Goal: Check status: Check status

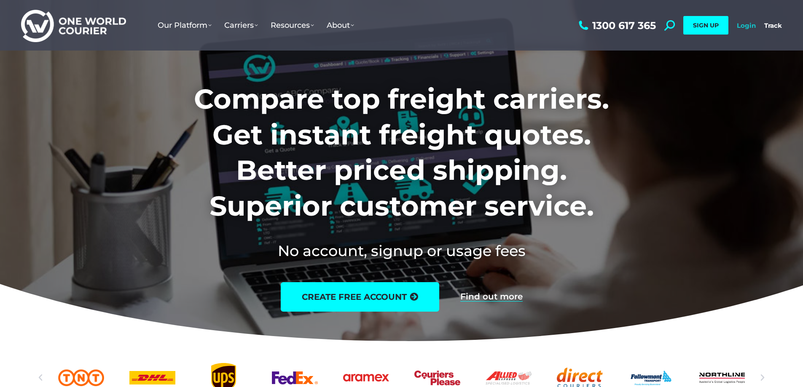
click at [739, 26] on link "Login" at bounding box center [746, 26] width 19 height 8
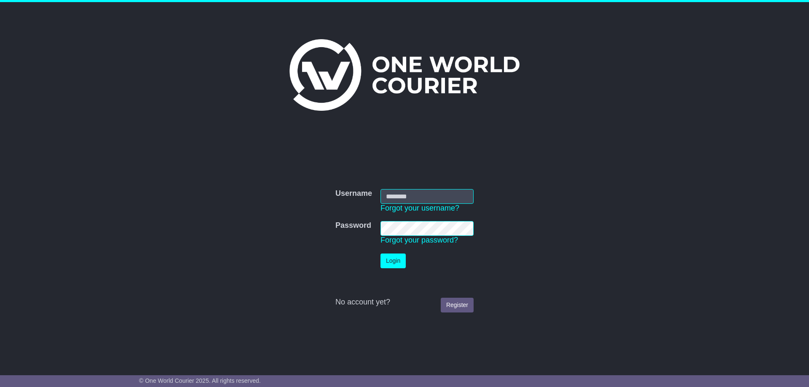
type input "**********"
click at [395, 256] on button "Login" at bounding box center [393, 261] width 25 height 15
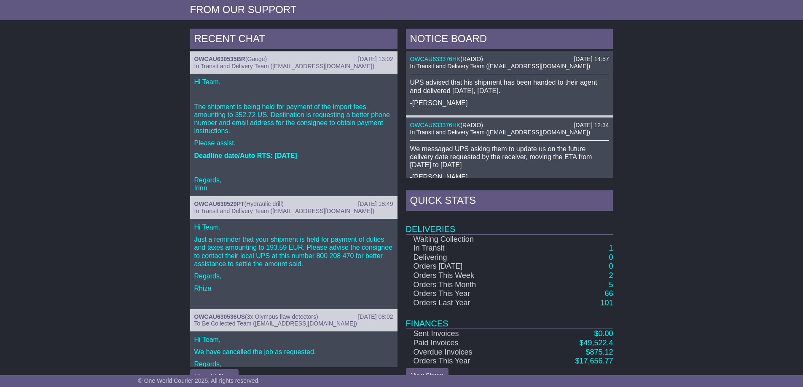
scroll to position [309, 0]
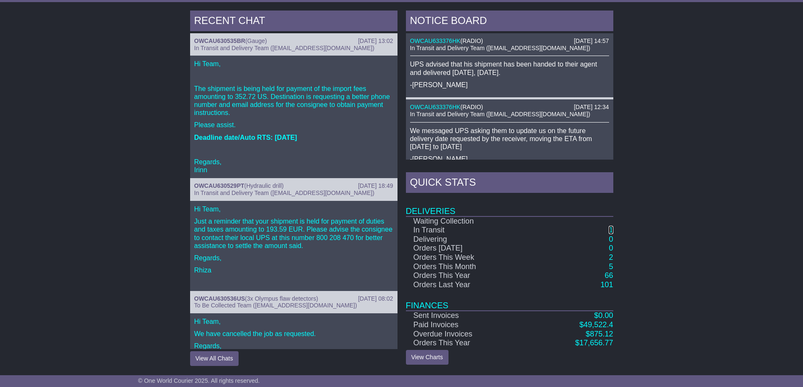
click at [611, 228] on link "1" at bounding box center [611, 230] width 4 height 8
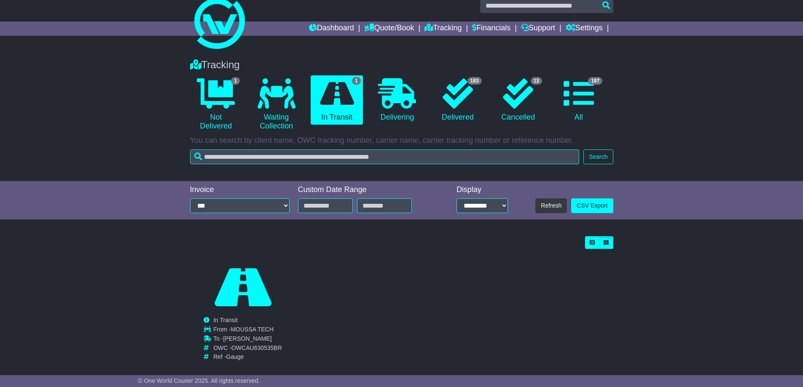
scroll to position [22, 0]
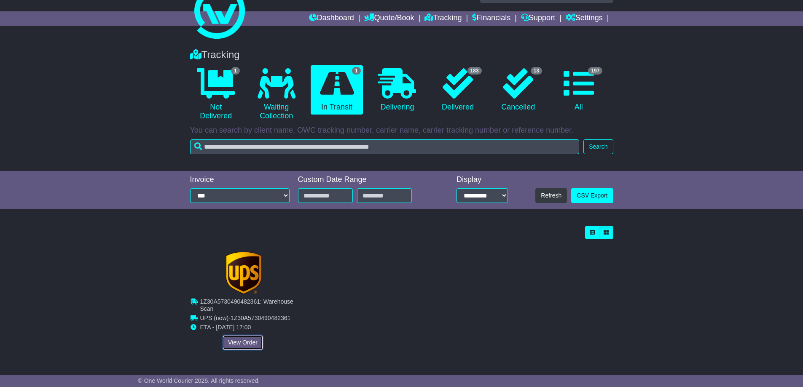
click at [237, 344] on link "View Order" at bounding box center [243, 343] width 40 height 15
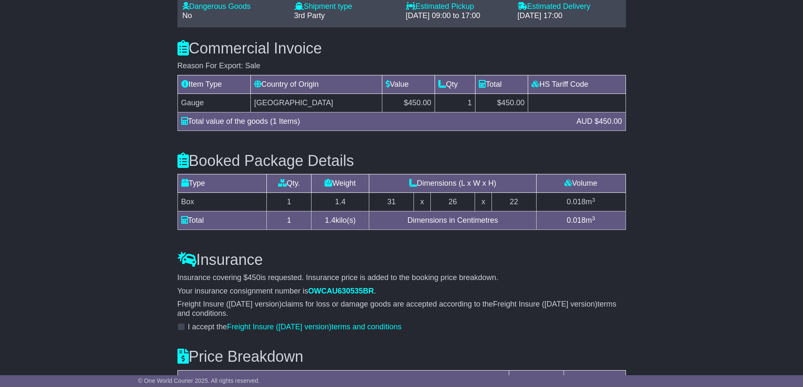
scroll to position [623, 0]
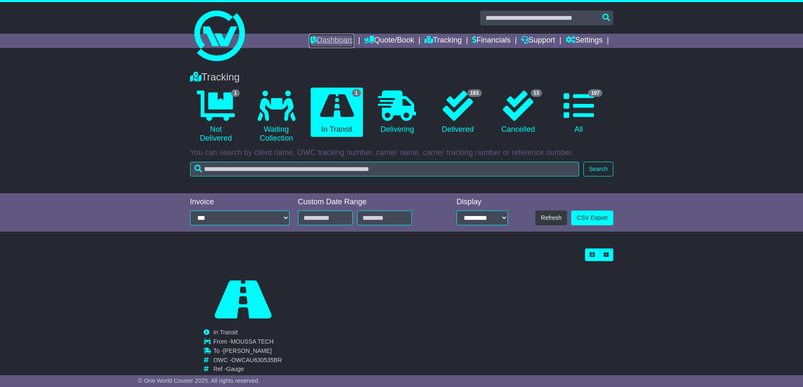
click at [336, 38] on link "Dashboard" at bounding box center [331, 41] width 45 height 14
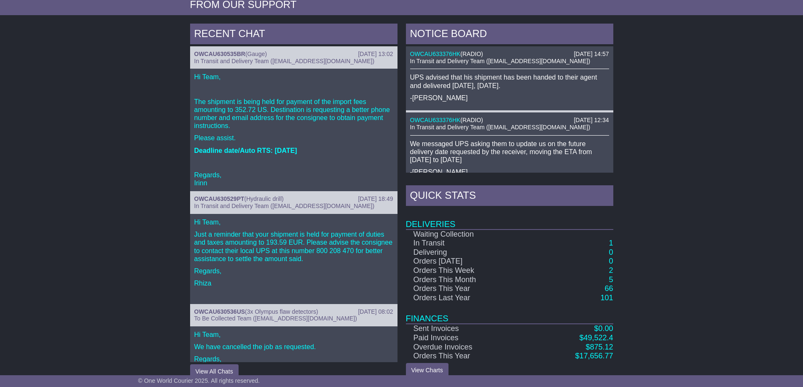
scroll to position [309, 0]
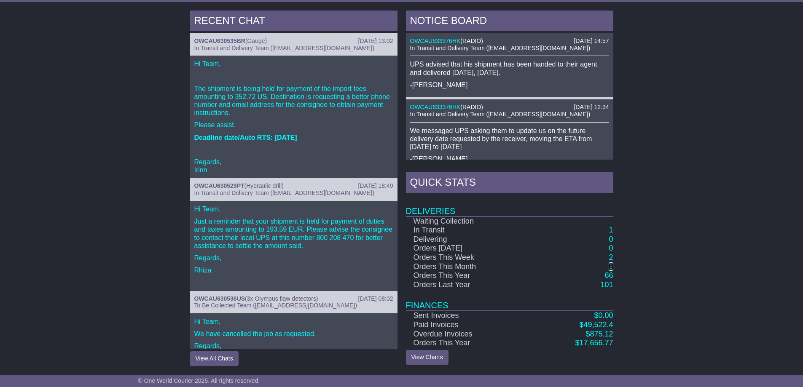
click at [609, 267] on link "5" at bounding box center [611, 267] width 4 height 8
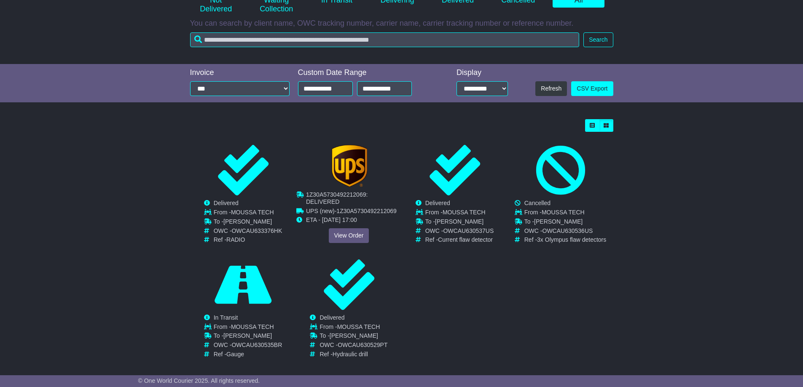
scroll to position [137, 0]
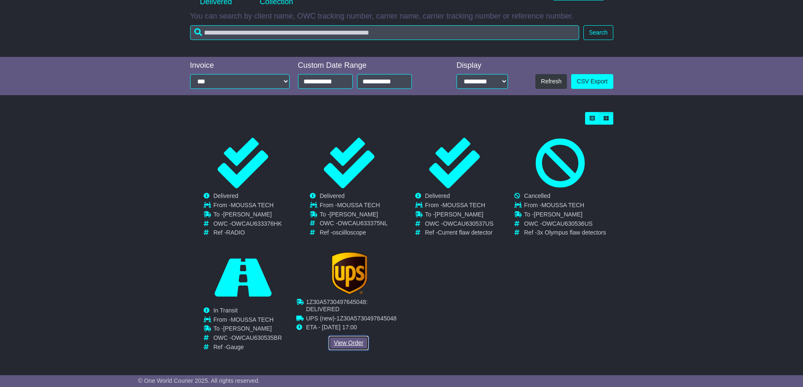
click at [346, 345] on link "View Order" at bounding box center [348, 343] width 40 height 15
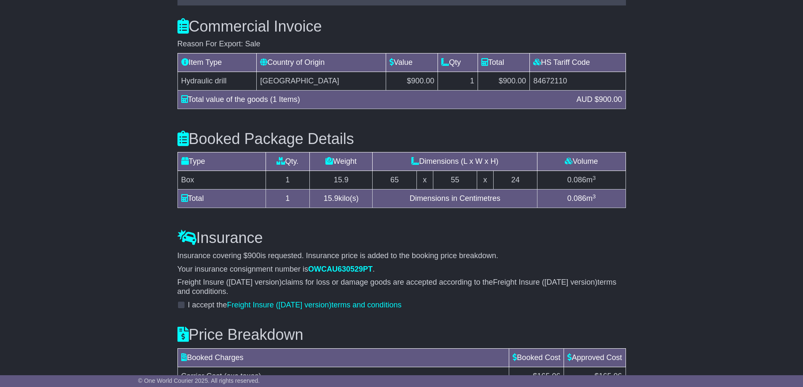
scroll to position [623, 0]
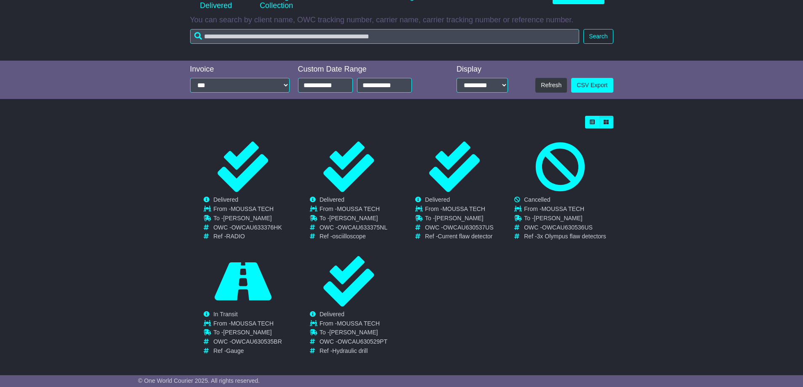
scroll to position [137, 0]
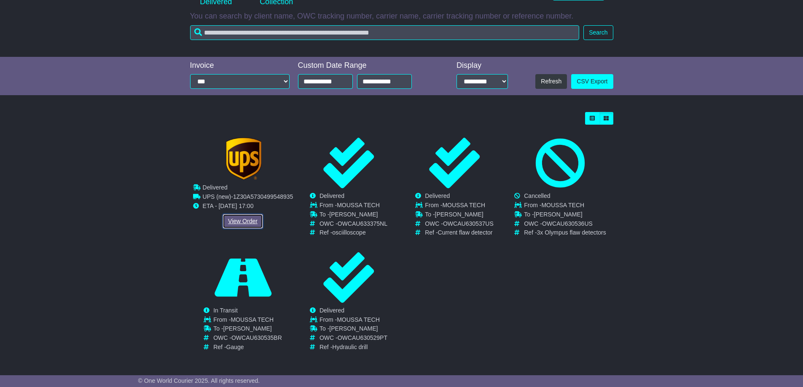
click at [238, 228] on link "View Order" at bounding box center [243, 221] width 40 height 15
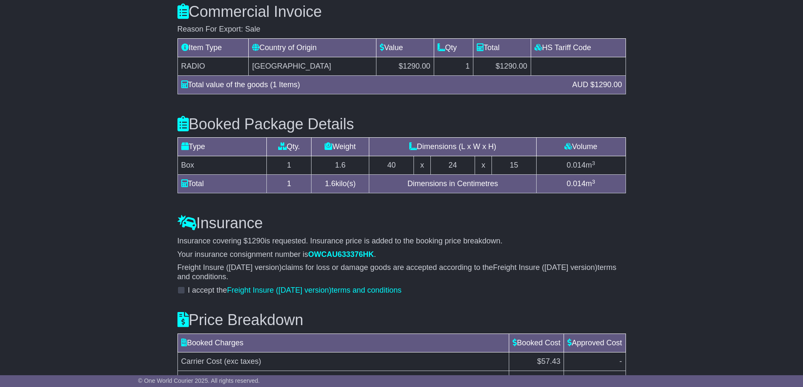
scroll to position [640, 0]
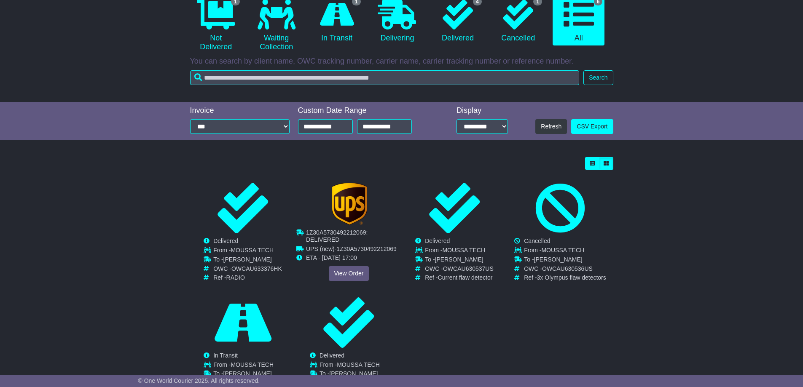
scroll to position [137, 0]
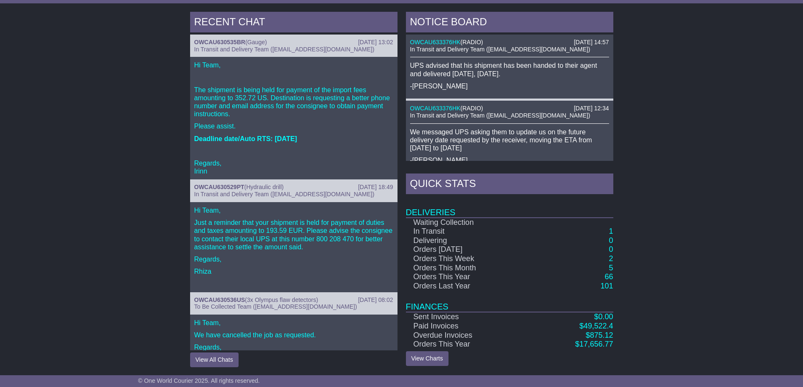
scroll to position [309, 0]
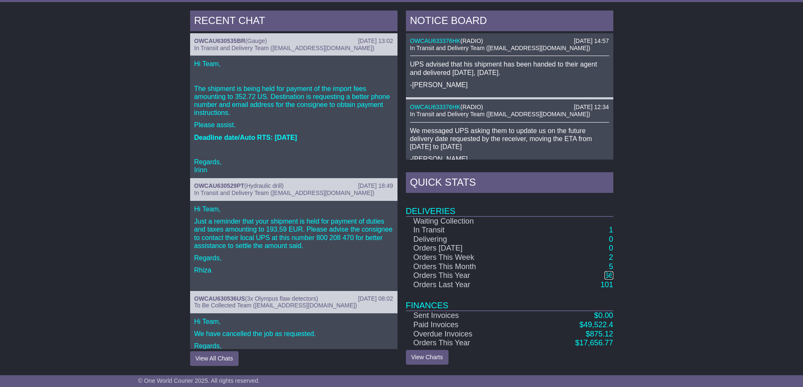
click at [611, 273] on link "66" at bounding box center [609, 275] width 8 height 8
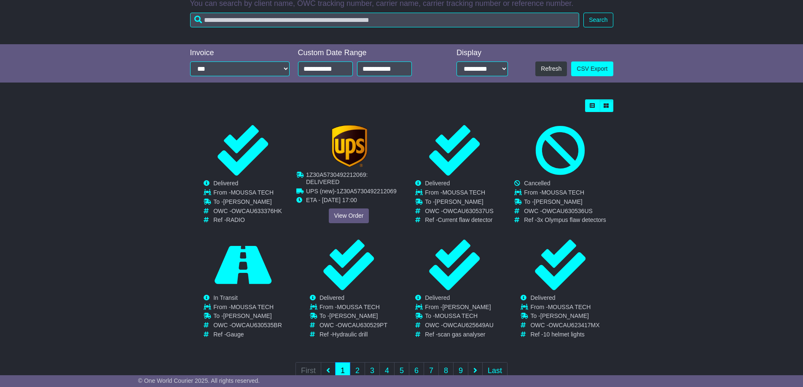
scroll to position [174, 0]
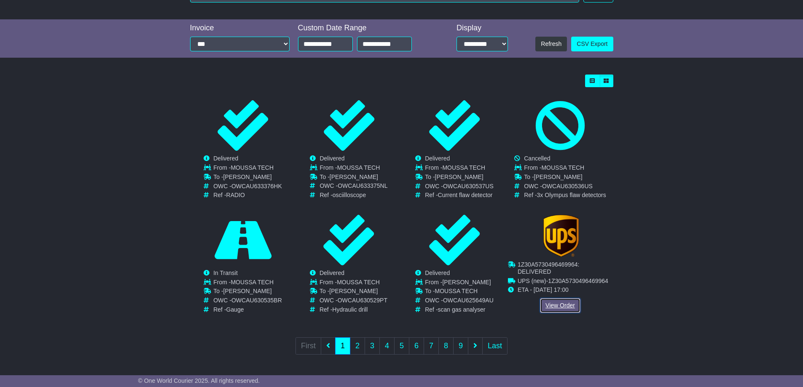
click at [558, 306] on link "View Order" at bounding box center [560, 305] width 40 height 15
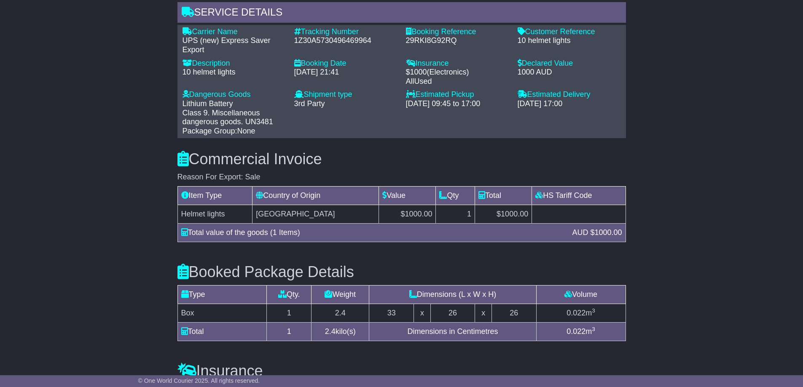
scroll to position [646, 0]
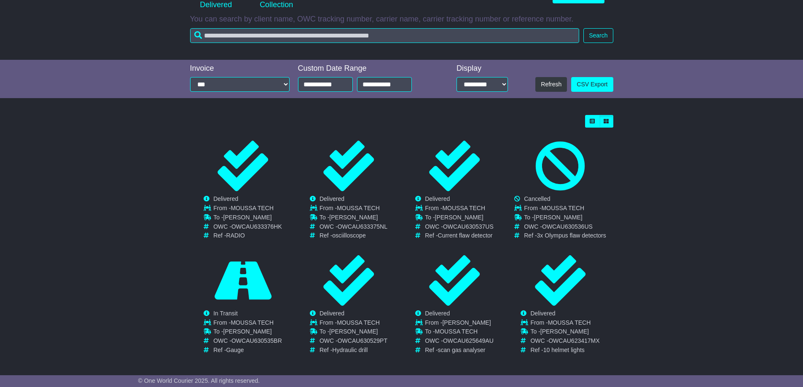
scroll to position [174, 0]
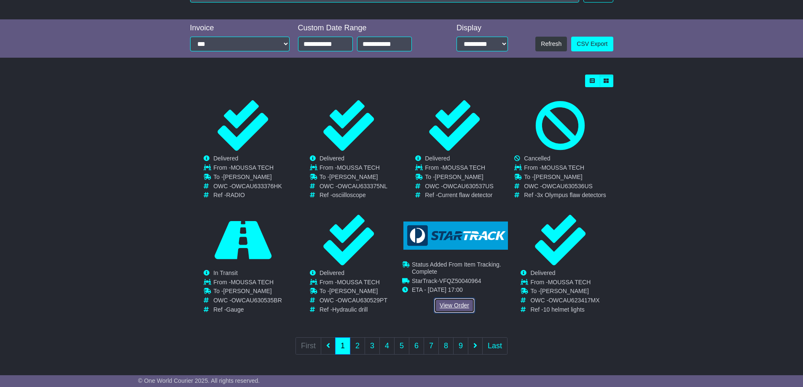
click at [447, 306] on link "View Order" at bounding box center [454, 305] width 40 height 15
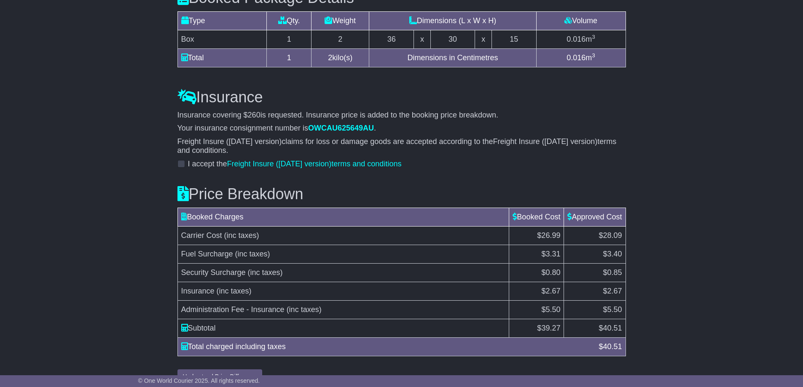
scroll to position [781, 0]
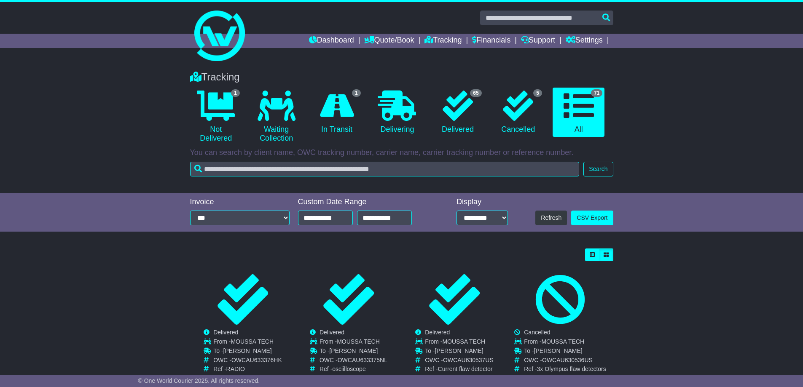
scroll to position [174, 0]
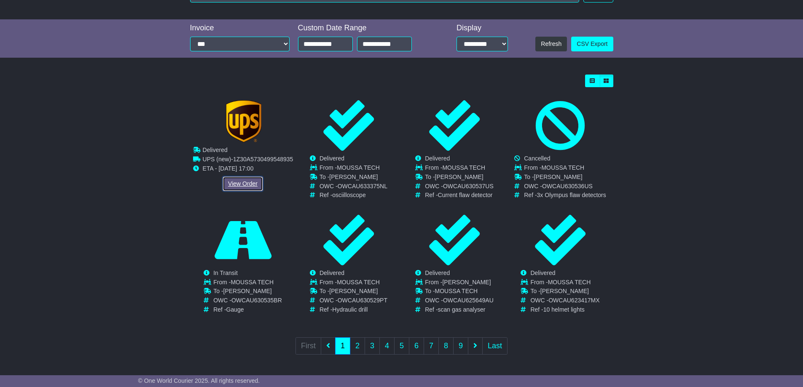
click at [234, 182] on link "View Order" at bounding box center [243, 184] width 40 height 15
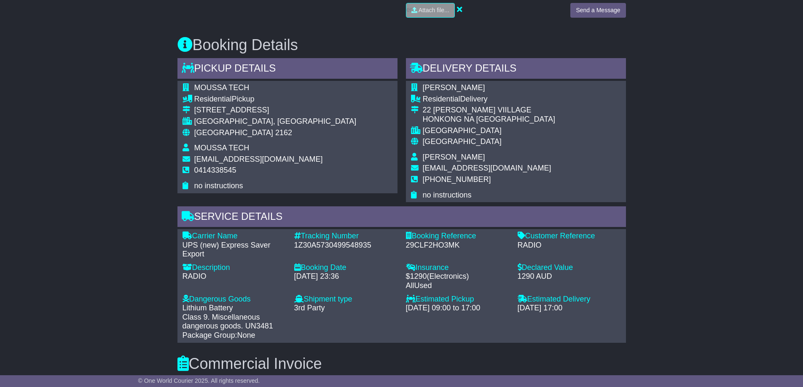
scroll to position [422, 0]
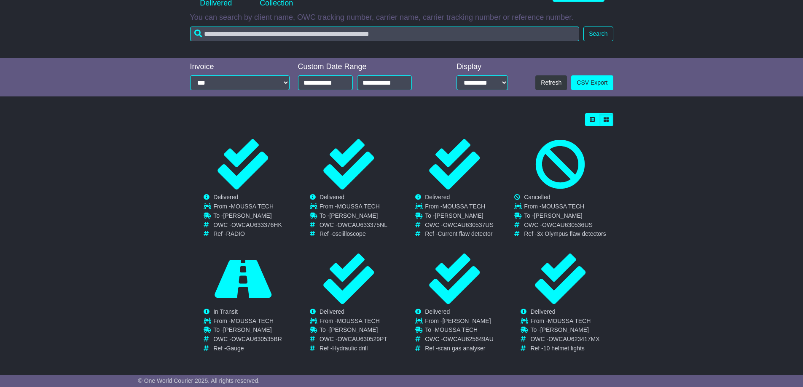
scroll to position [174, 0]
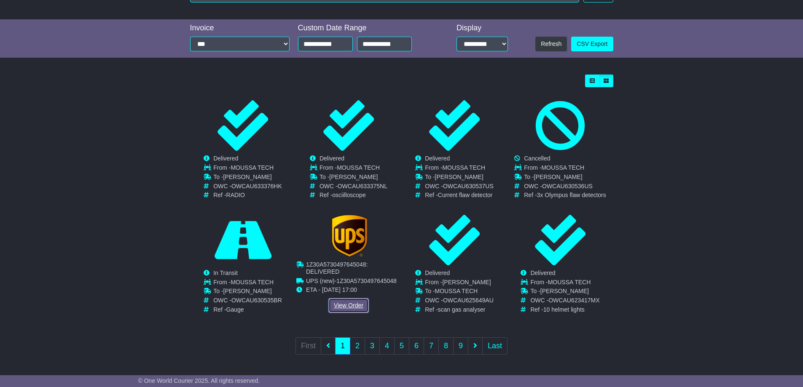
click at [349, 306] on link "View Order" at bounding box center [348, 305] width 40 height 15
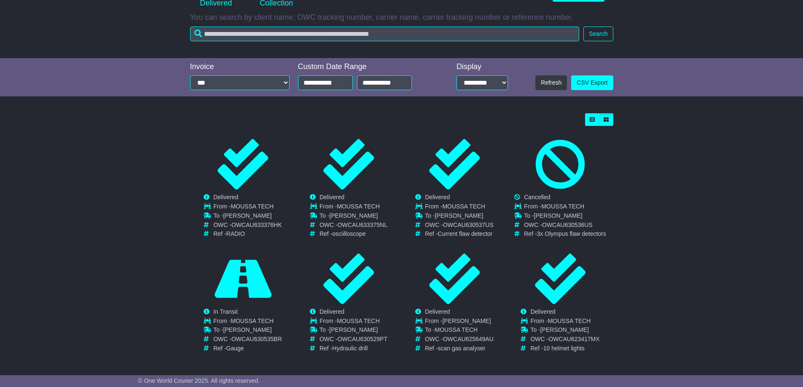
scroll to position [174, 0]
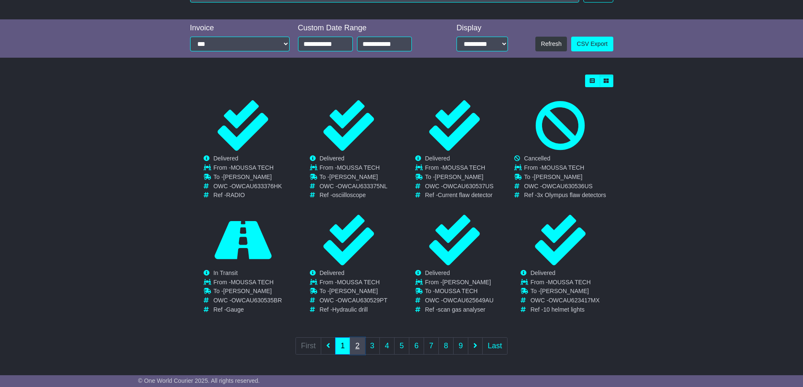
click at [357, 342] on link "2" at bounding box center [357, 346] width 15 height 17
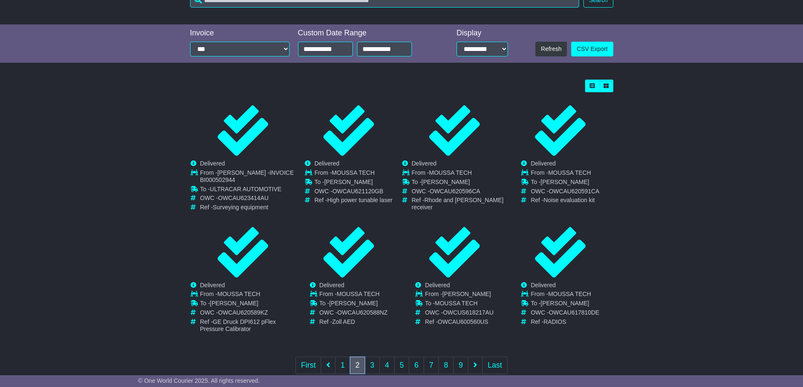
scroll to position [188, 0]
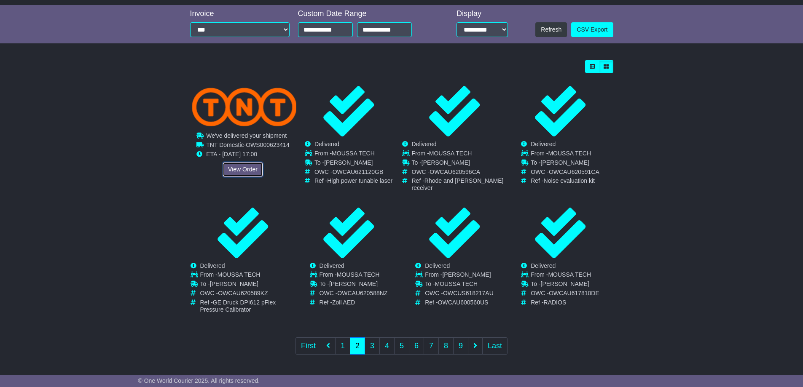
click at [229, 169] on link "View Order" at bounding box center [243, 169] width 40 height 15
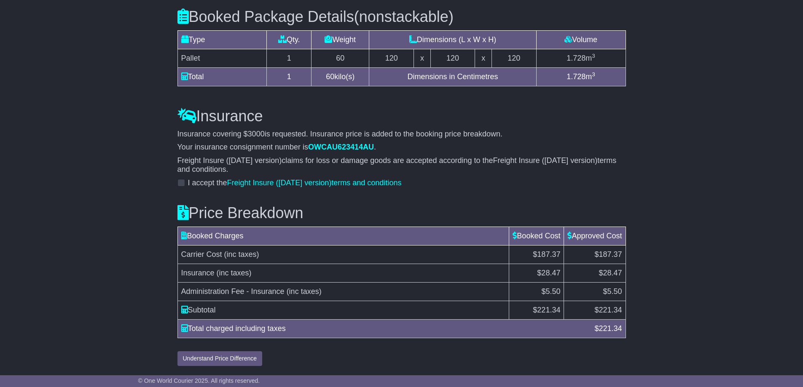
scroll to position [778, 0]
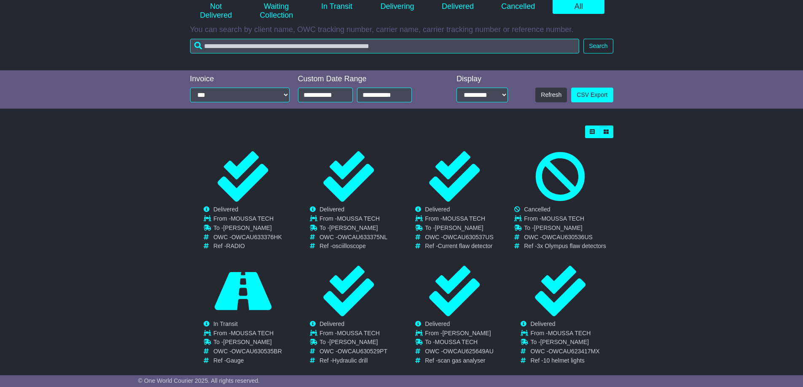
scroll to position [174, 0]
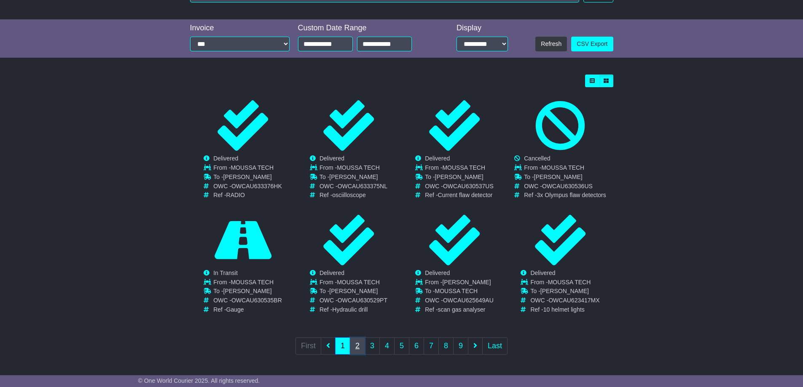
click at [362, 343] on link "2" at bounding box center [357, 346] width 15 height 17
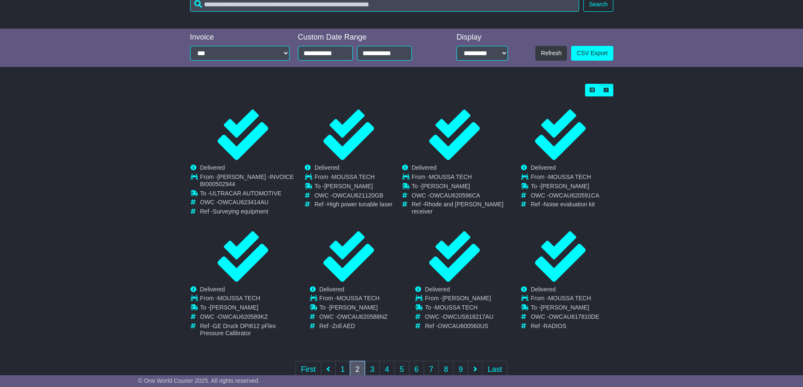
scroll to position [188, 0]
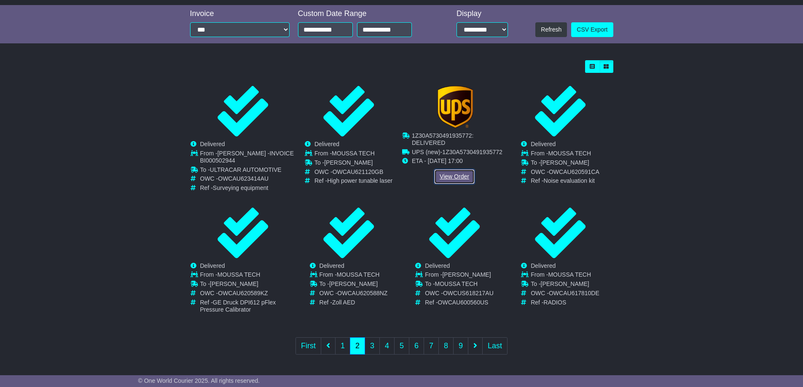
click at [452, 175] on link "View Order" at bounding box center [454, 176] width 40 height 15
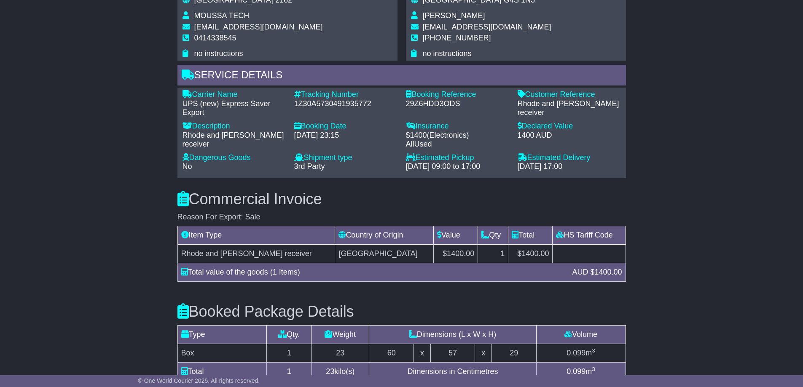
scroll to position [422, 0]
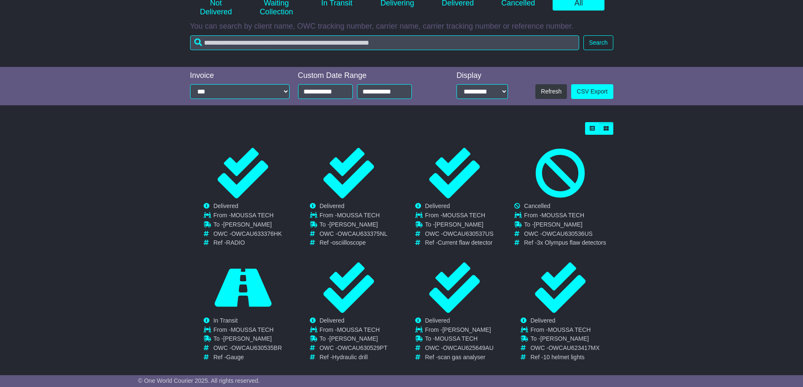
scroll to position [174, 0]
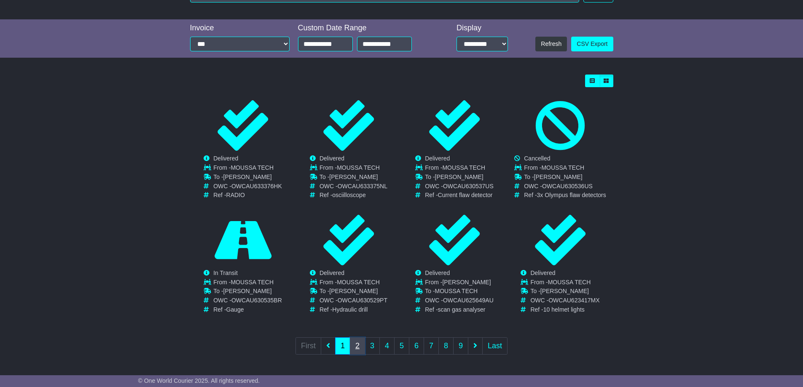
click at [363, 345] on link "2" at bounding box center [357, 346] width 15 height 17
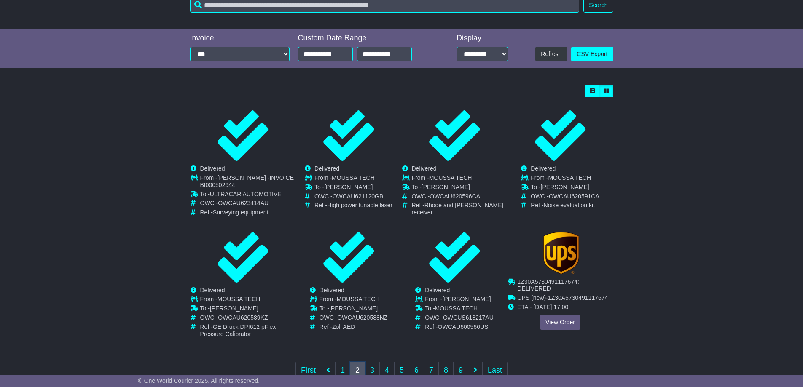
scroll to position [188, 0]
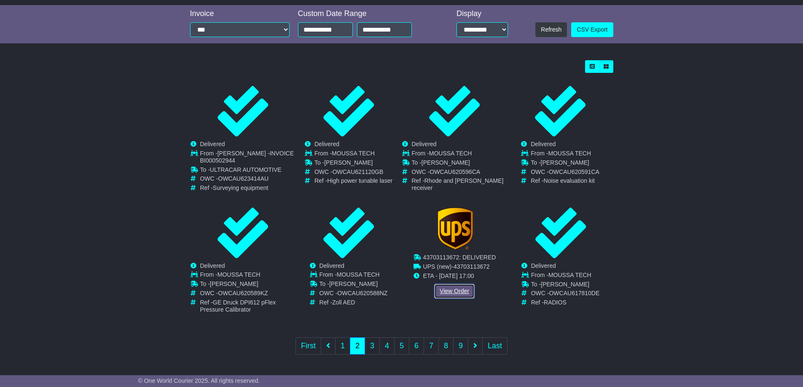
click at [451, 295] on link "View Order" at bounding box center [454, 291] width 40 height 15
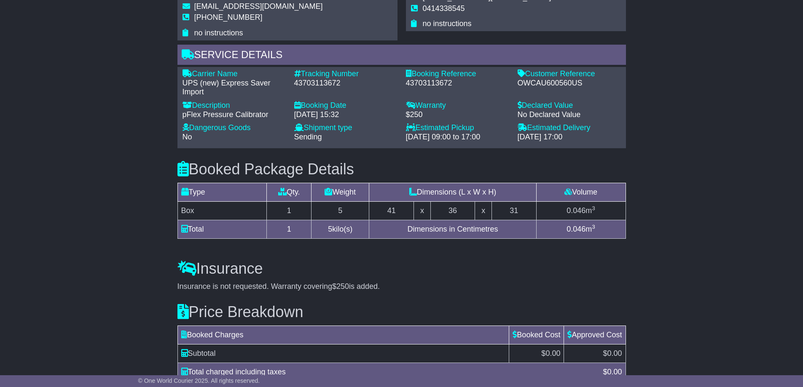
scroll to position [652, 0]
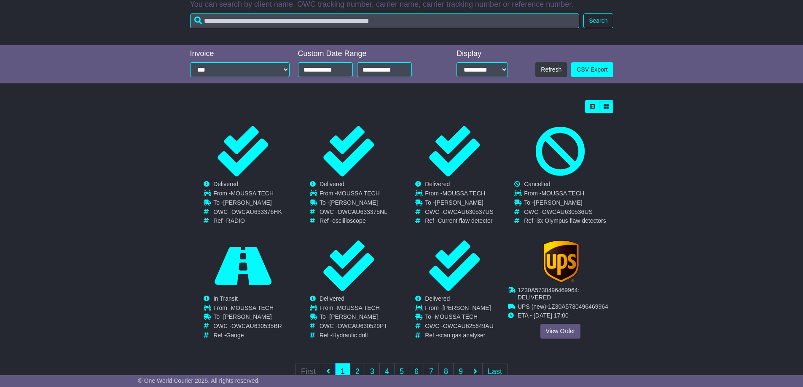
scroll to position [174, 0]
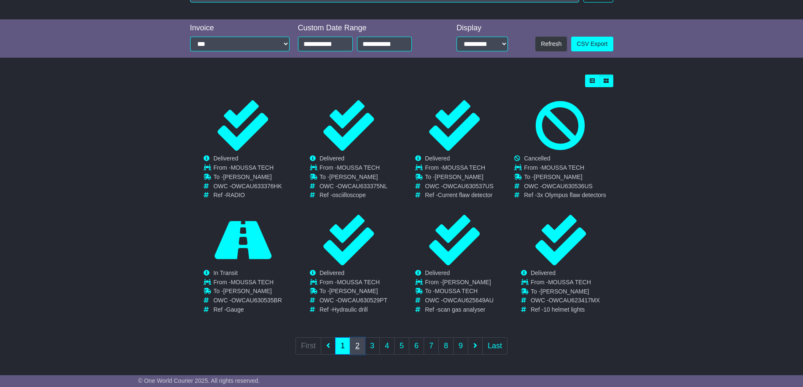
click at [355, 349] on link "2" at bounding box center [357, 346] width 15 height 17
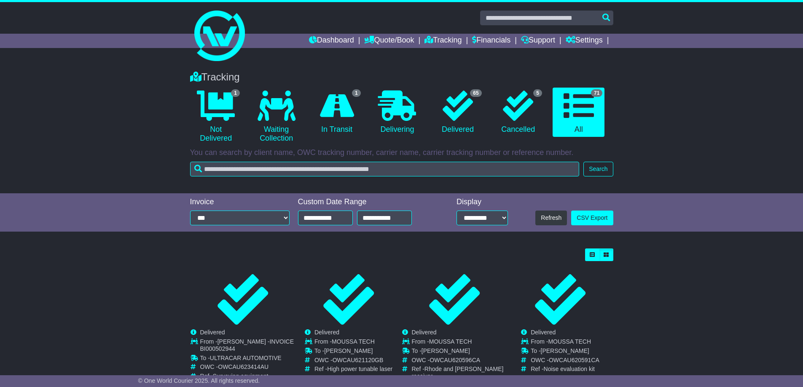
scroll to position [188, 0]
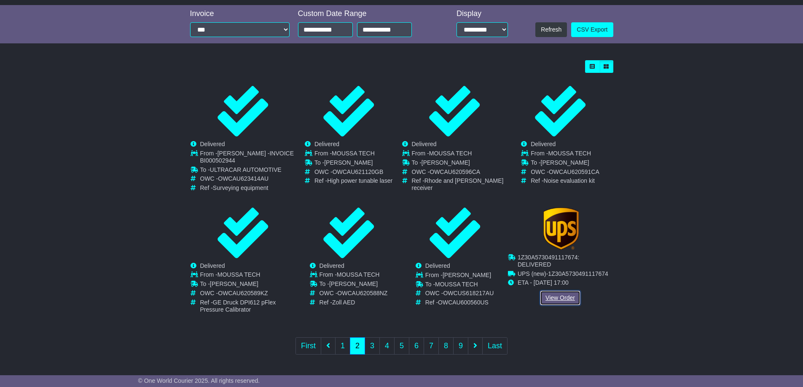
click at [552, 301] on link "View Order" at bounding box center [560, 298] width 40 height 15
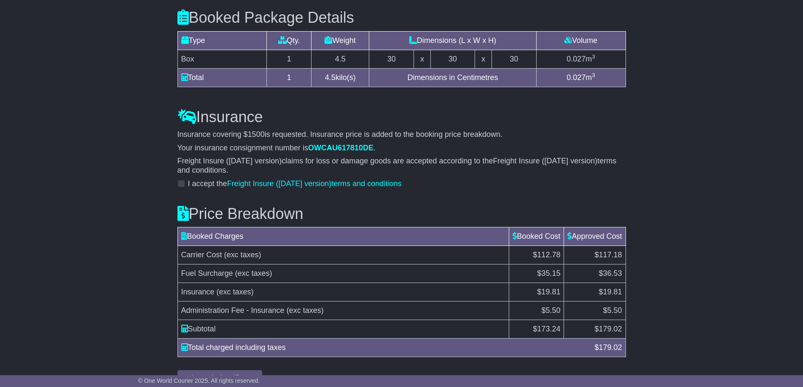
scroll to position [898, 0]
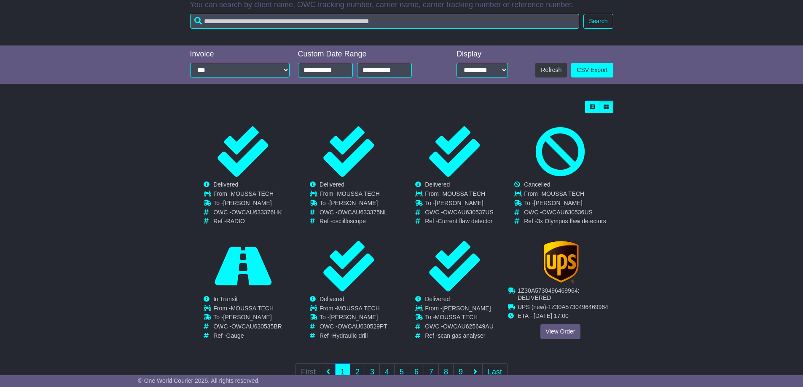
scroll to position [174, 0]
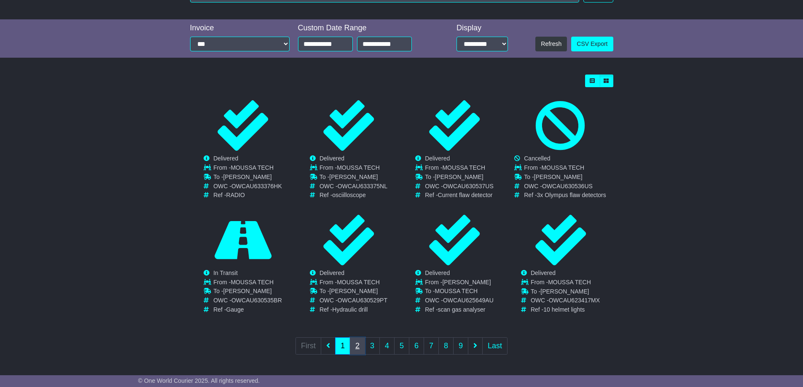
click at [360, 344] on link "2" at bounding box center [357, 346] width 15 height 17
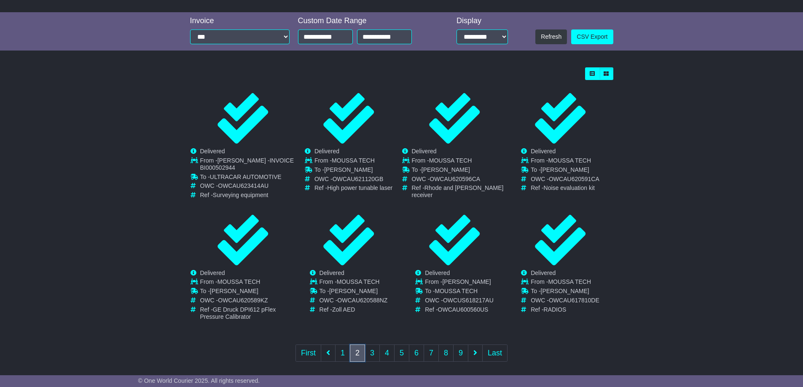
scroll to position [188, 0]
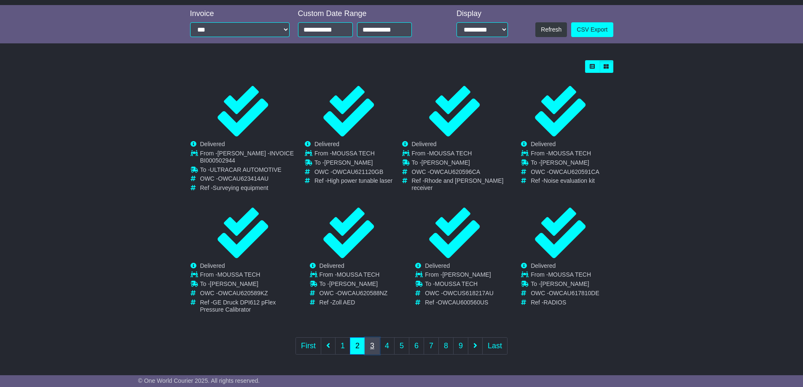
click at [370, 348] on link "3" at bounding box center [372, 346] width 15 height 17
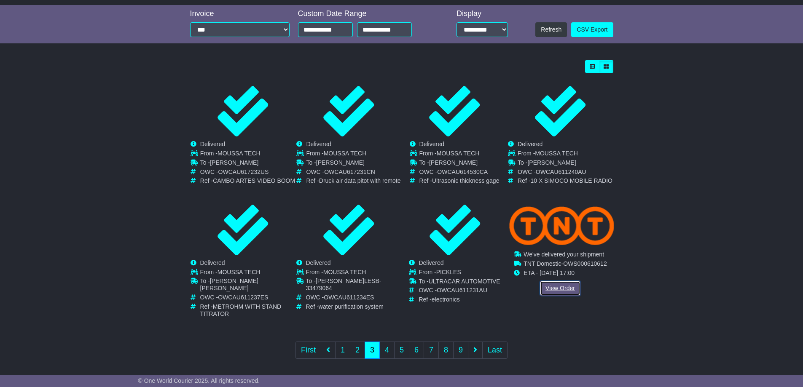
click at [556, 295] on link "View Order" at bounding box center [560, 288] width 40 height 15
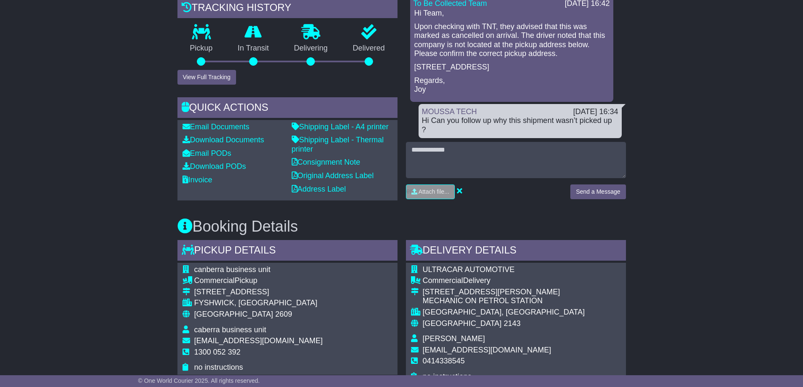
scroll to position [506, 0]
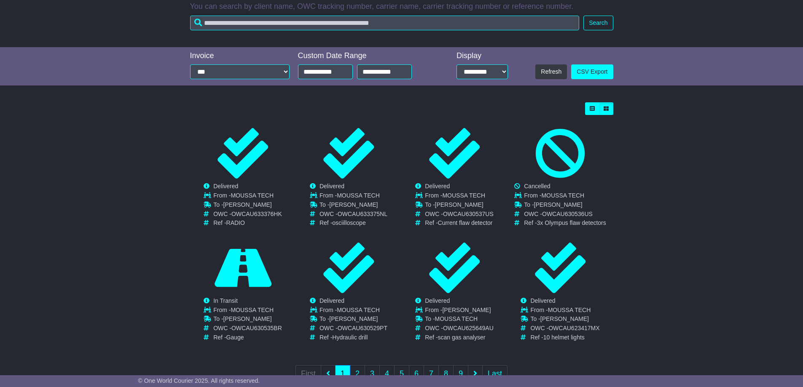
scroll to position [174, 0]
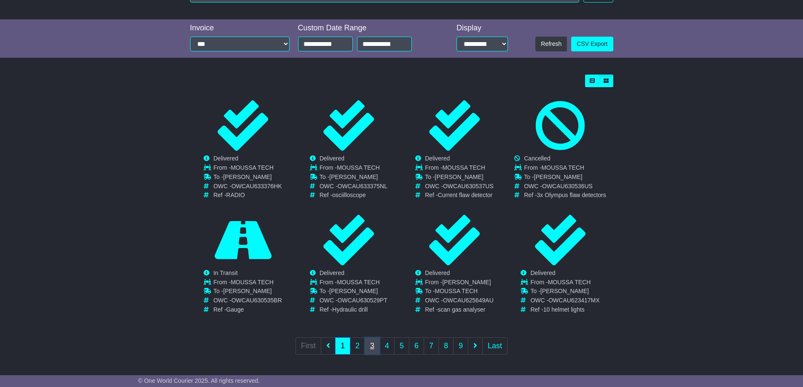
click at [376, 351] on link "3" at bounding box center [372, 346] width 15 height 17
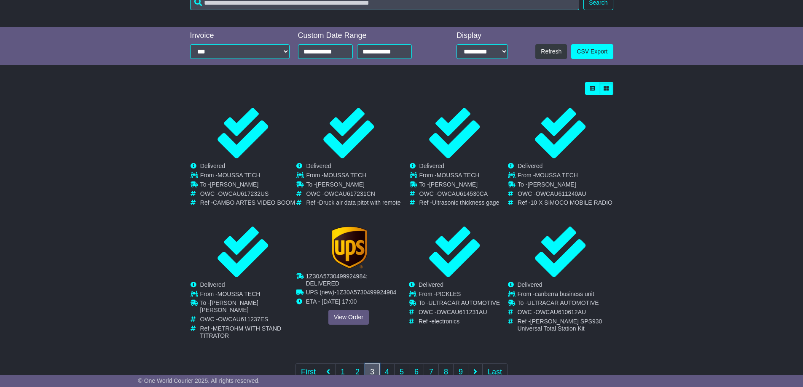
scroll to position [188, 0]
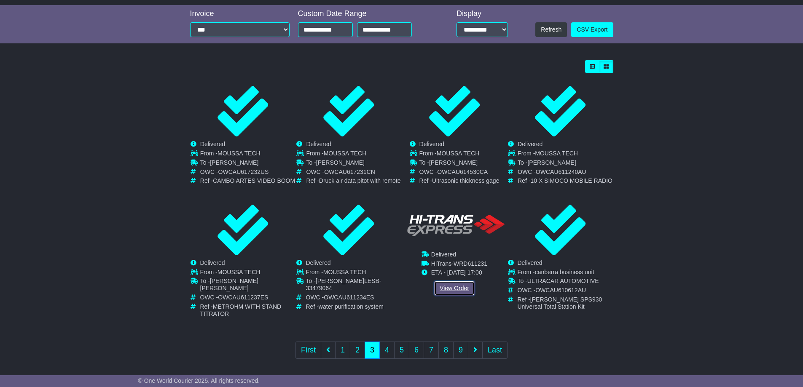
click at [464, 288] on link "View Order" at bounding box center [454, 288] width 40 height 15
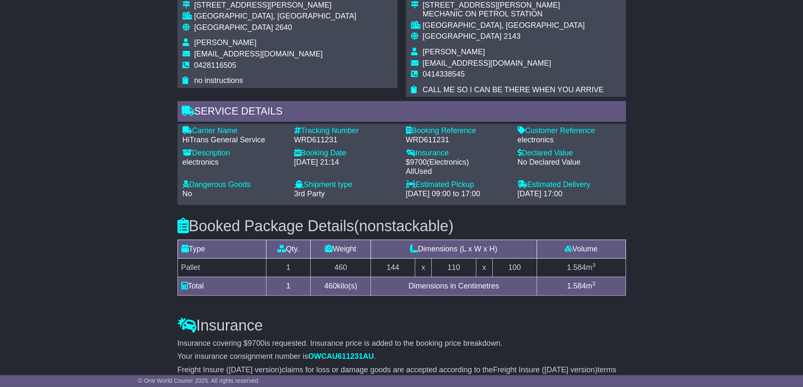
scroll to position [314, 0]
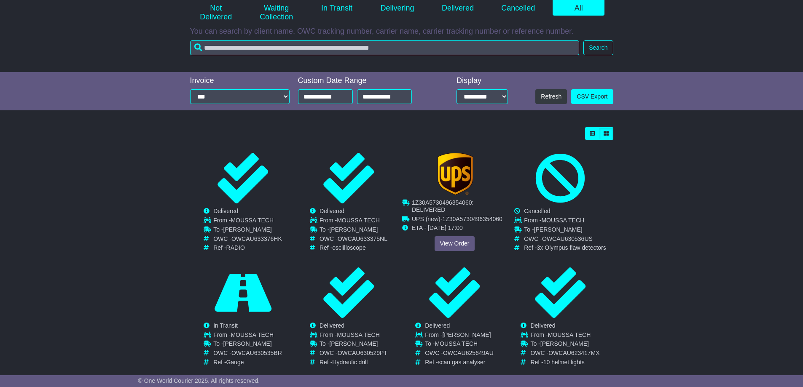
scroll to position [174, 0]
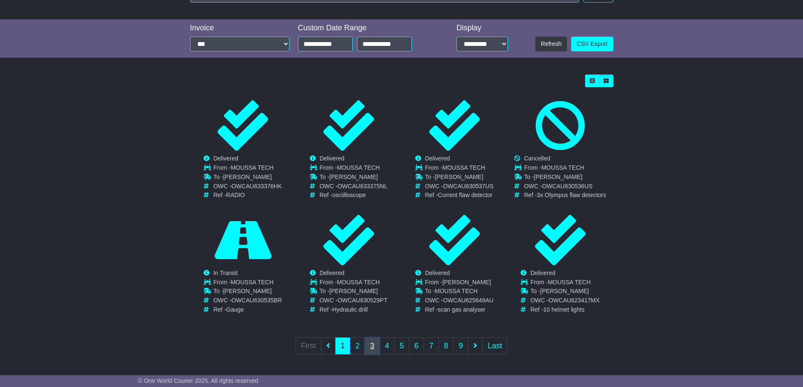
click at [370, 340] on link "3" at bounding box center [372, 346] width 15 height 17
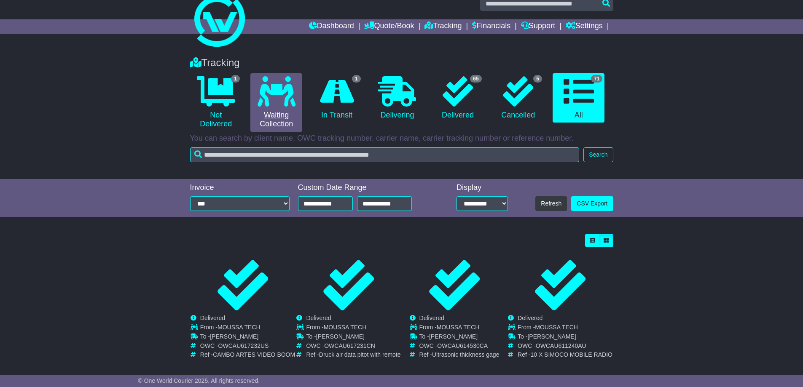
scroll to position [0, 0]
